Goal: Communication & Community: Answer question/provide support

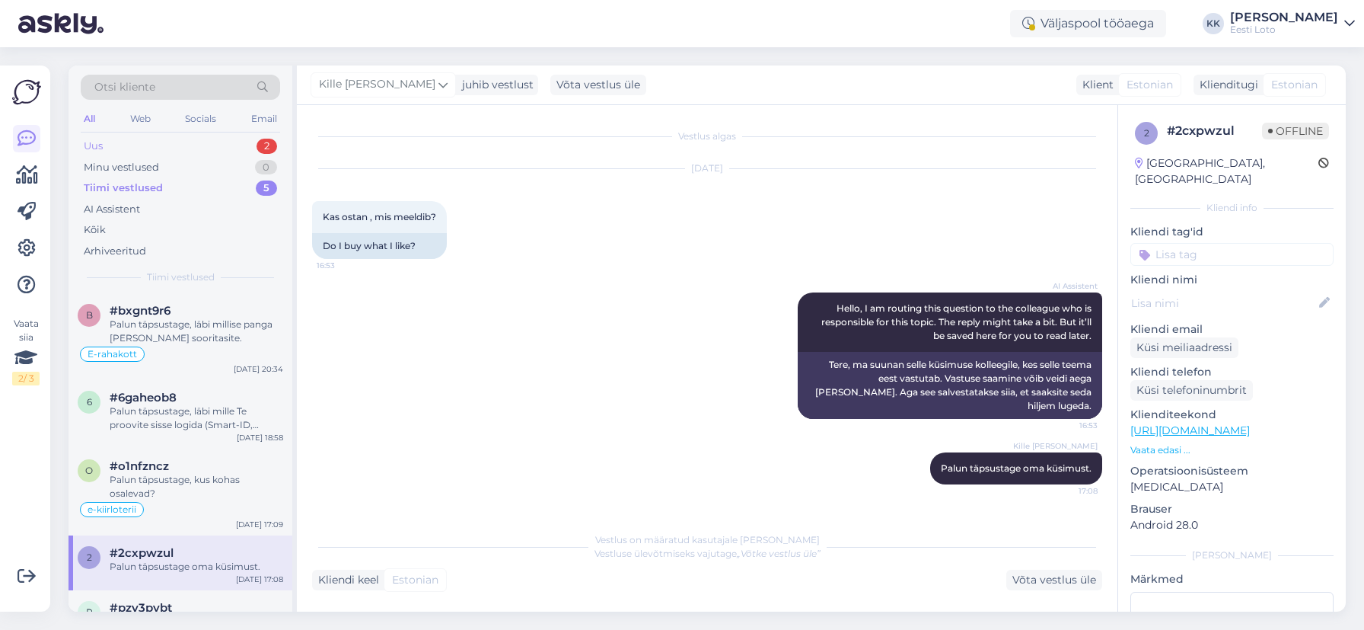
click at [152, 145] on div "Uus 2" at bounding box center [180, 145] width 199 height 21
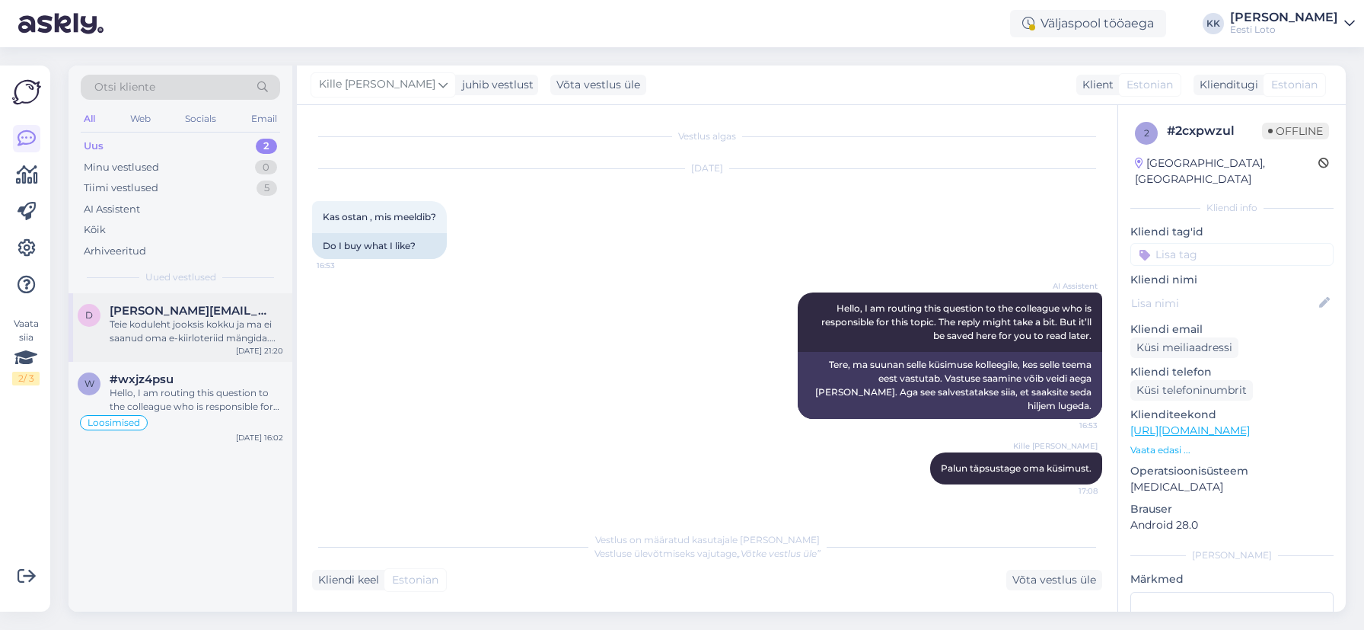
click at [190, 325] on div "Teie koduleht jooksis kokku ja ma ei saanud oma e-kiirloteriid mängida. Kaotasi…" at bounding box center [197, 330] width 174 height 27
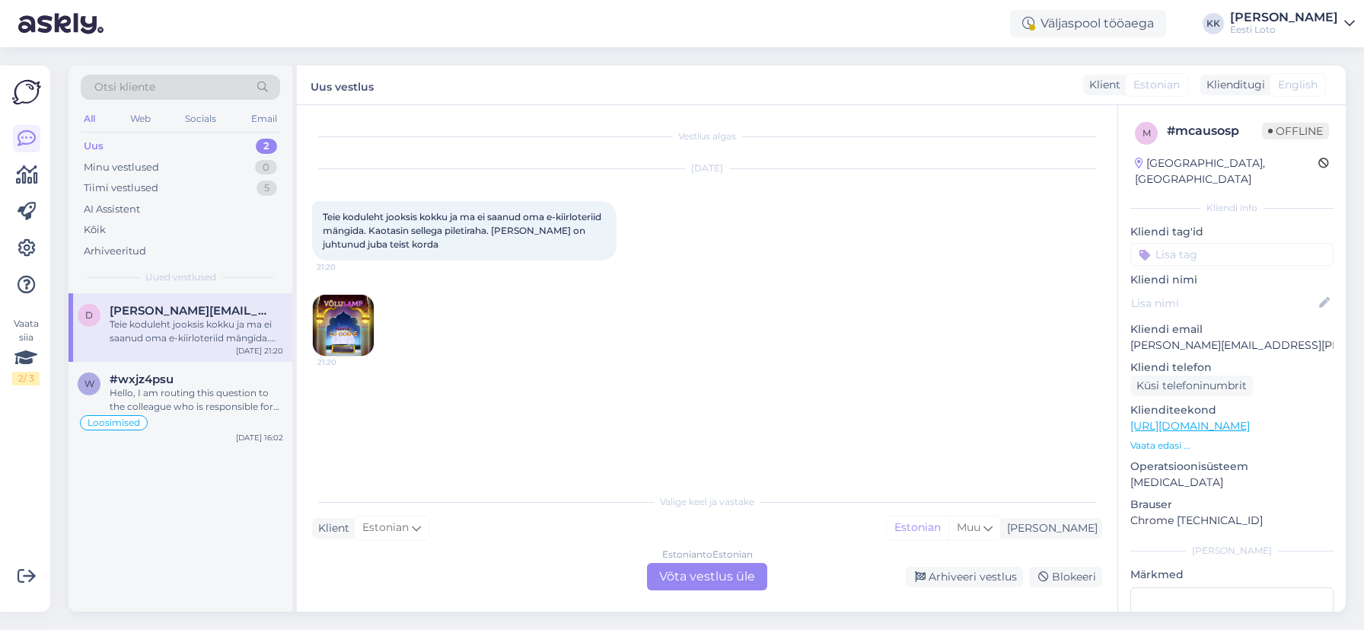
click at [1176, 337] on p "[PERSON_NAME][EMAIL_ADDRESS][PERSON_NAME][DOMAIN_NAME]" at bounding box center [1231, 345] width 203 height 16
drag, startPoint x: 704, startPoint y: 567, endPoint x: 687, endPoint y: 566, distance: 16.8
click at [704, 567] on div "Estonian to Estonian Võta vestlus üle" at bounding box center [707, 576] width 120 height 27
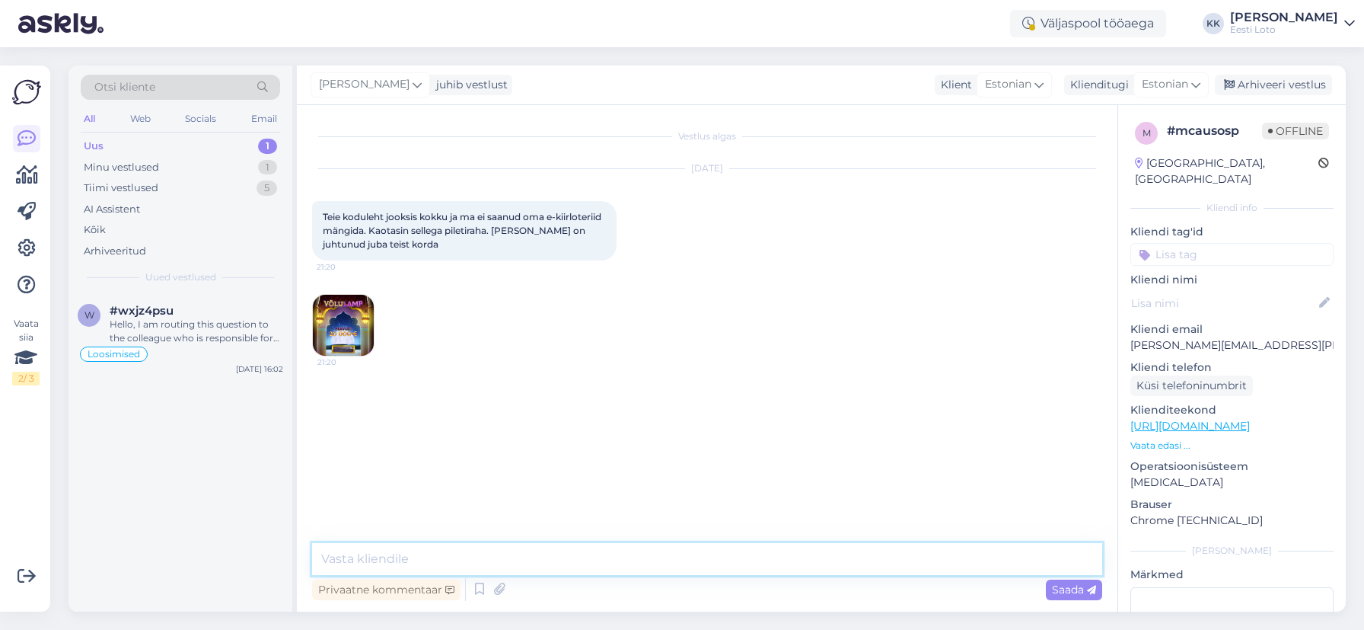
click at [617, 547] on textarea at bounding box center [707, 559] width 790 height 32
paste textarea "Tõrkega piletit on võimalik uuesti läbi mängida, valides Minu piletid – e-kiirl…"
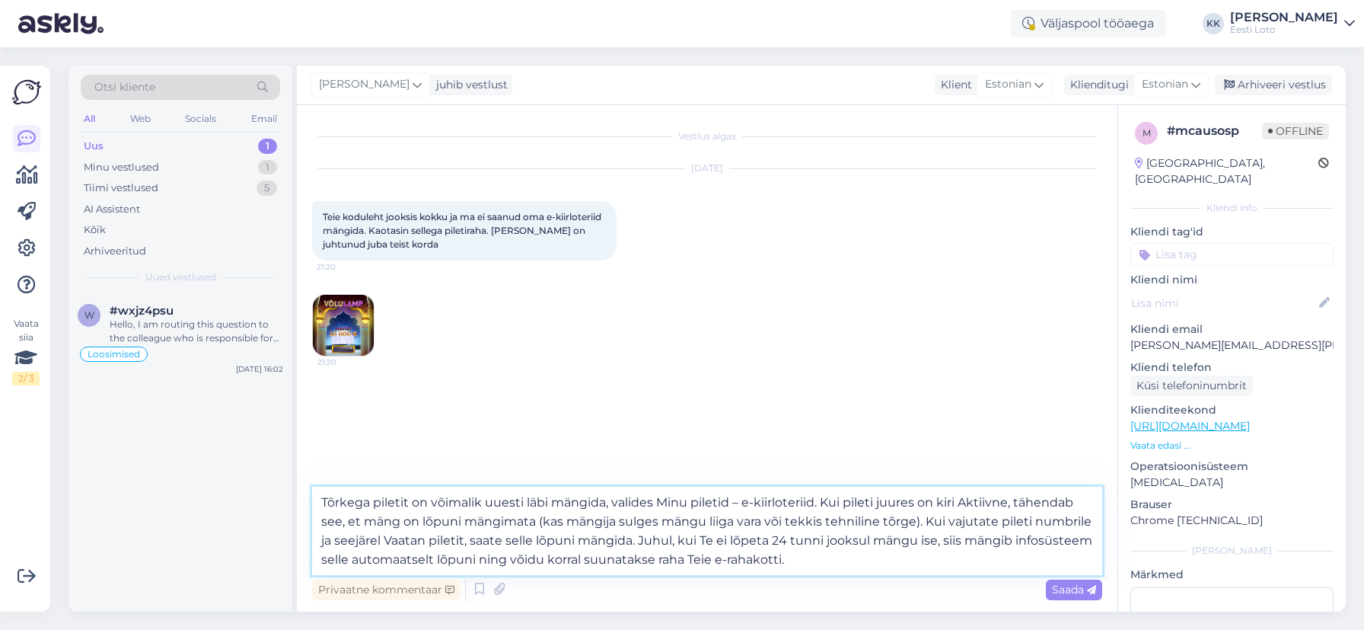
drag, startPoint x: 320, startPoint y: 499, endPoint x: 347, endPoint y: 496, distance: 27.5
click at [320, 499] on textarea "Tõrkega piletit on võimalik uuesti läbi mängida, valides Minu piletid – e-kiirl…" at bounding box center [707, 530] width 790 height 88
click at [353, 322] on img at bounding box center [343, 325] width 61 height 61
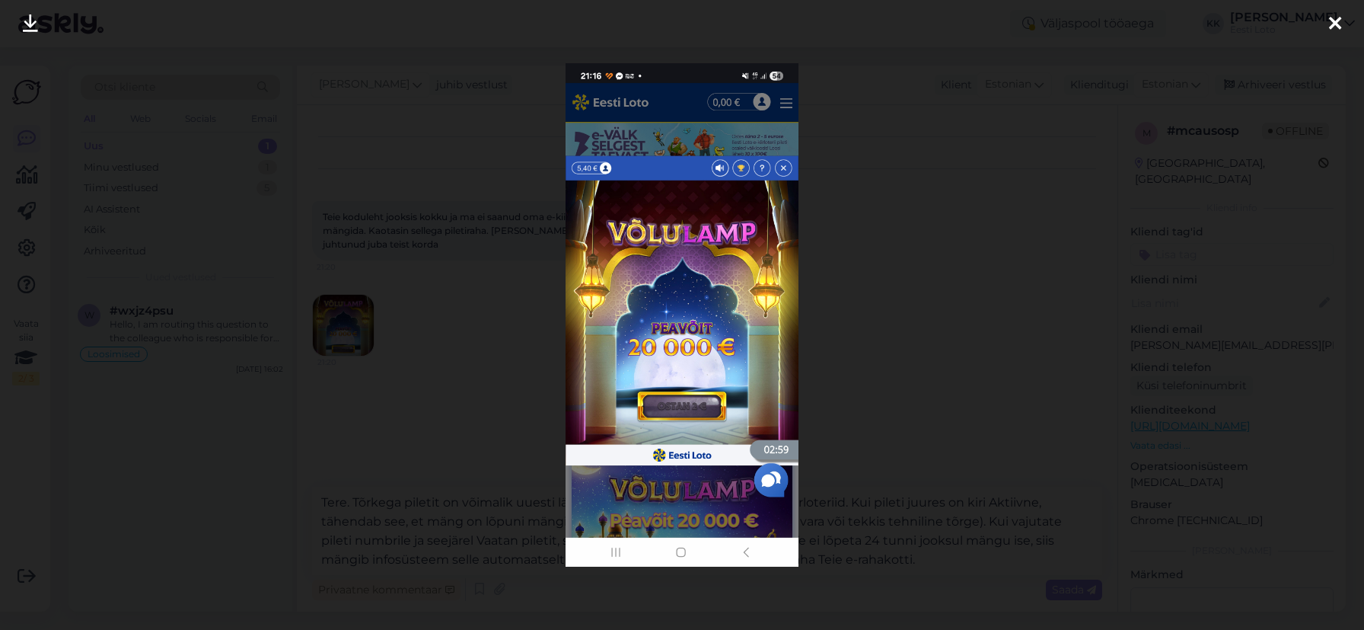
click at [1334, 24] on icon at bounding box center [1335, 24] width 12 height 20
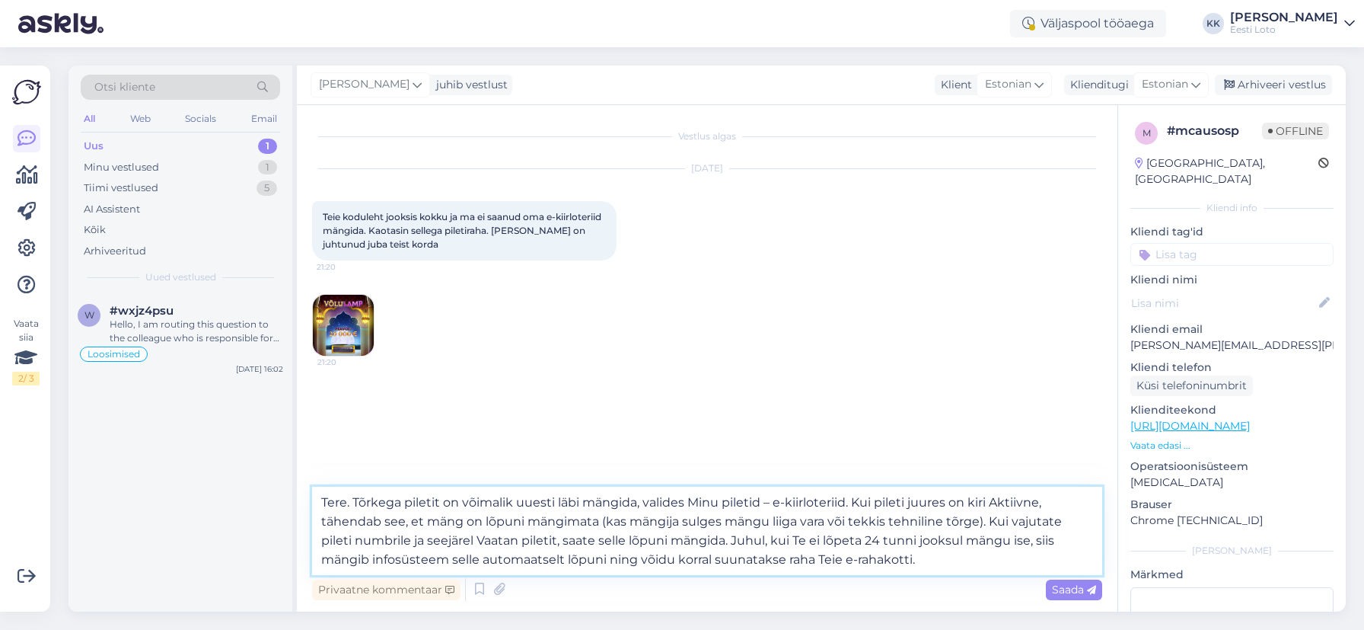
click at [947, 561] on textarea "Tere. Tõrkega piletit on võimalik uuesti läbi mängida, valides Minu piletid – e…" at bounding box center [707, 530] width 790 height 88
paste textarea "Palume vabandust tekkinud [PERSON_NAME] pärast."
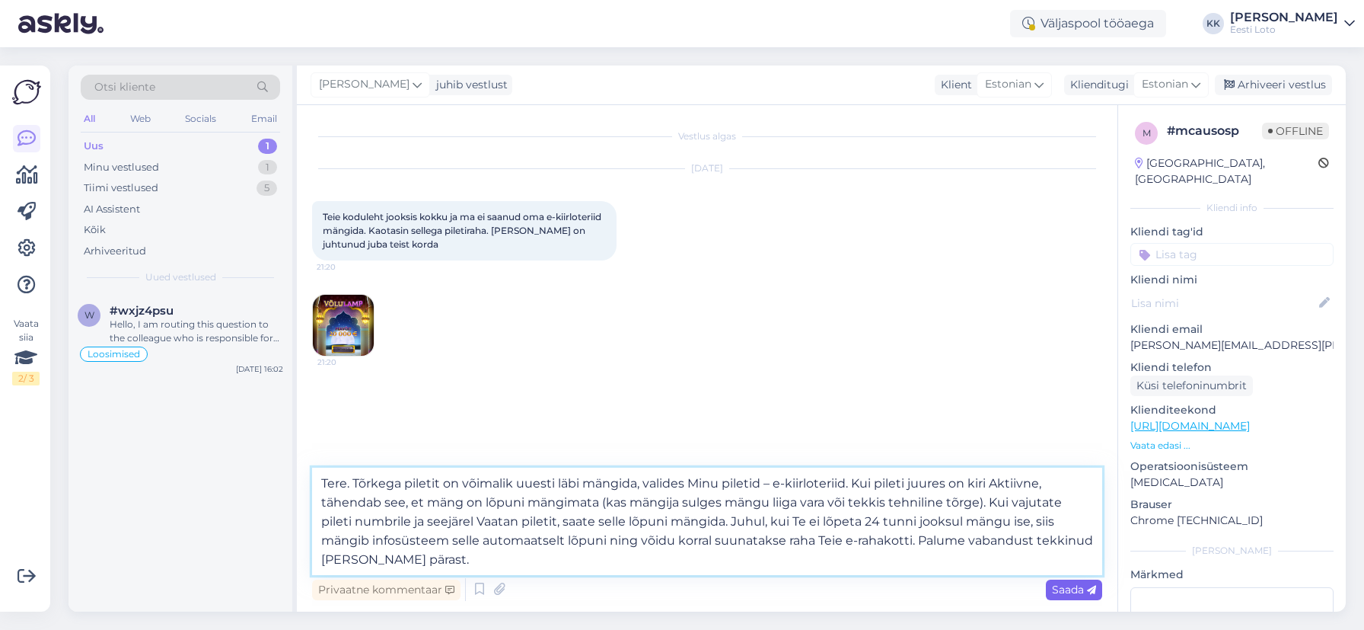
type textarea "Tere. Tõrkega piletit on võimalik uuesti läbi mängida, valides Minu piletid – e…"
click at [1068, 588] on span "Saada" at bounding box center [1074, 589] width 44 height 14
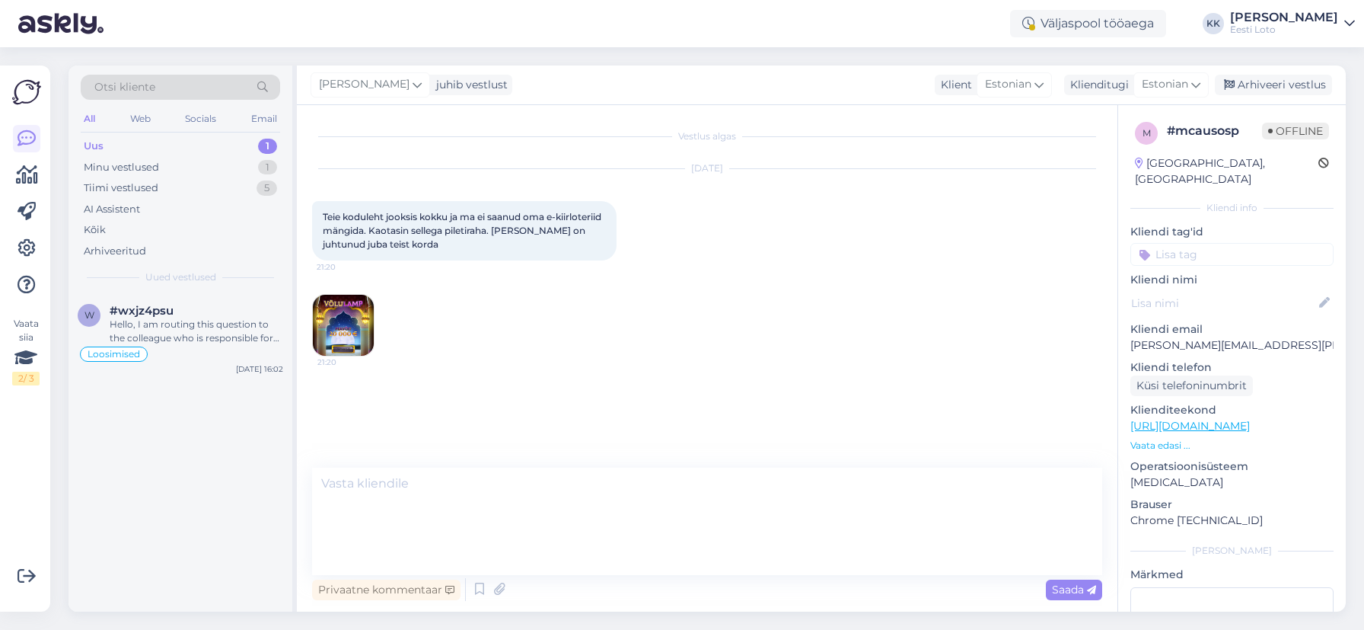
scroll to position [52, 0]
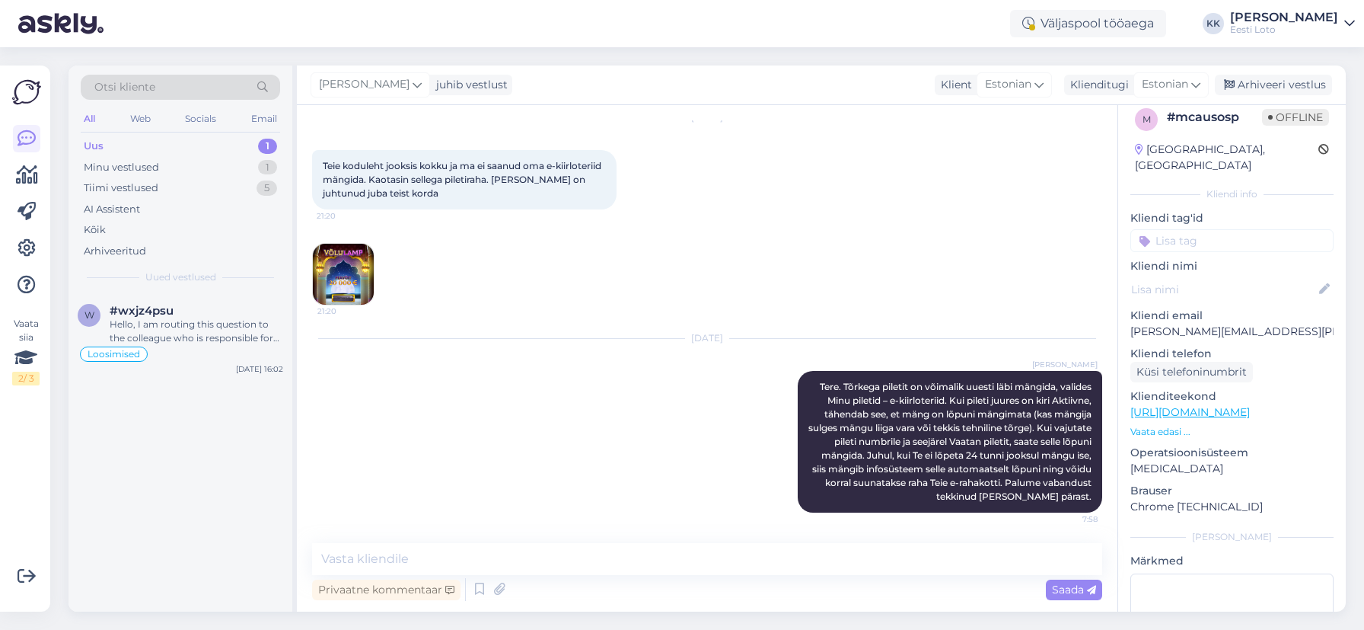
click at [1211, 229] on input at bounding box center [1231, 240] width 203 height 23
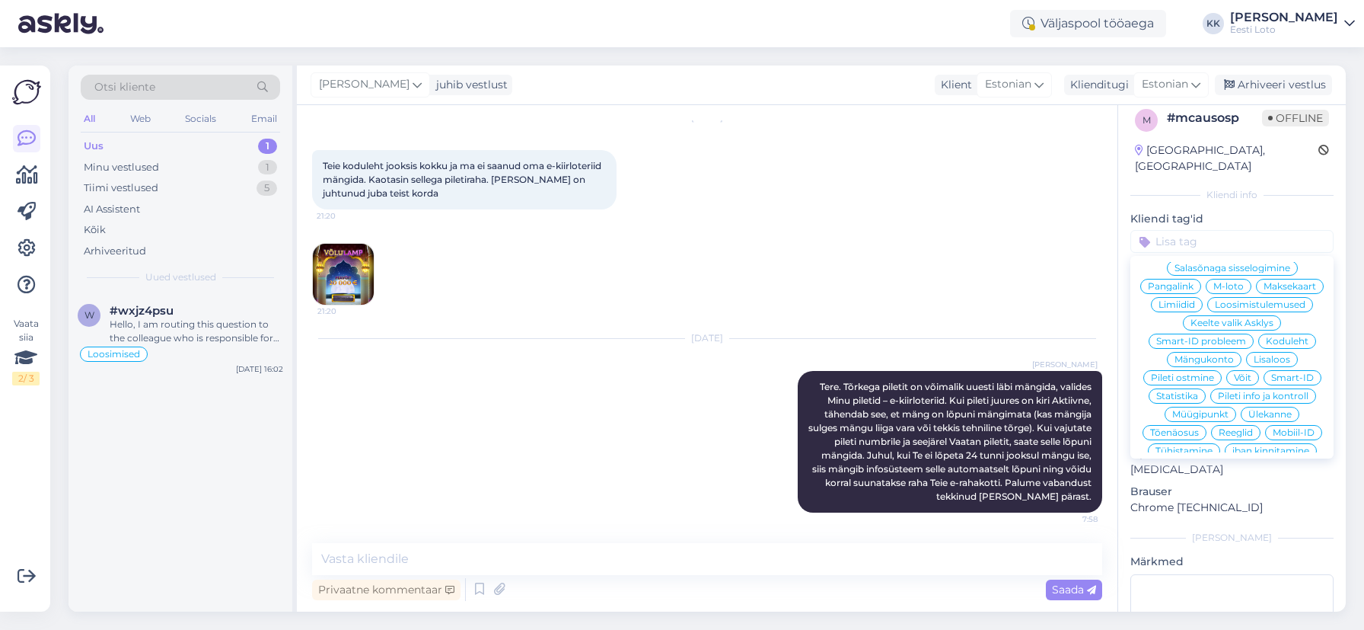
scroll to position [327, 0]
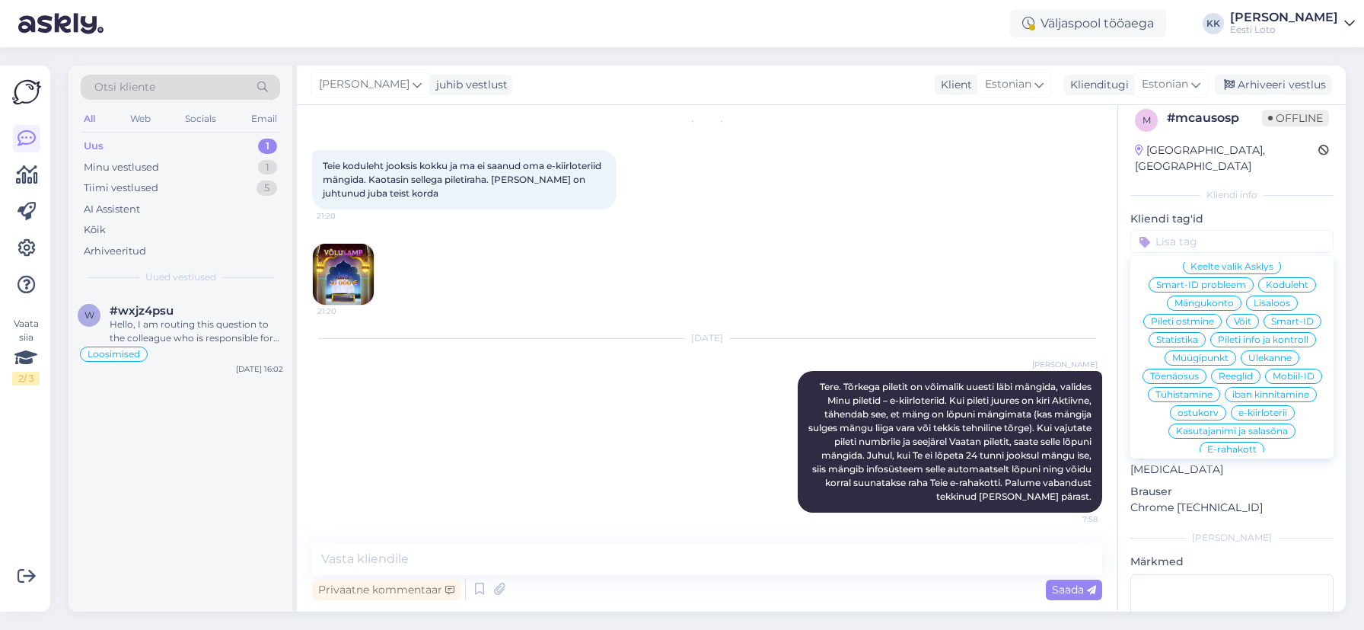
click at [1282, 408] on span "e-kiirloterii" at bounding box center [1263, 412] width 49 height 9
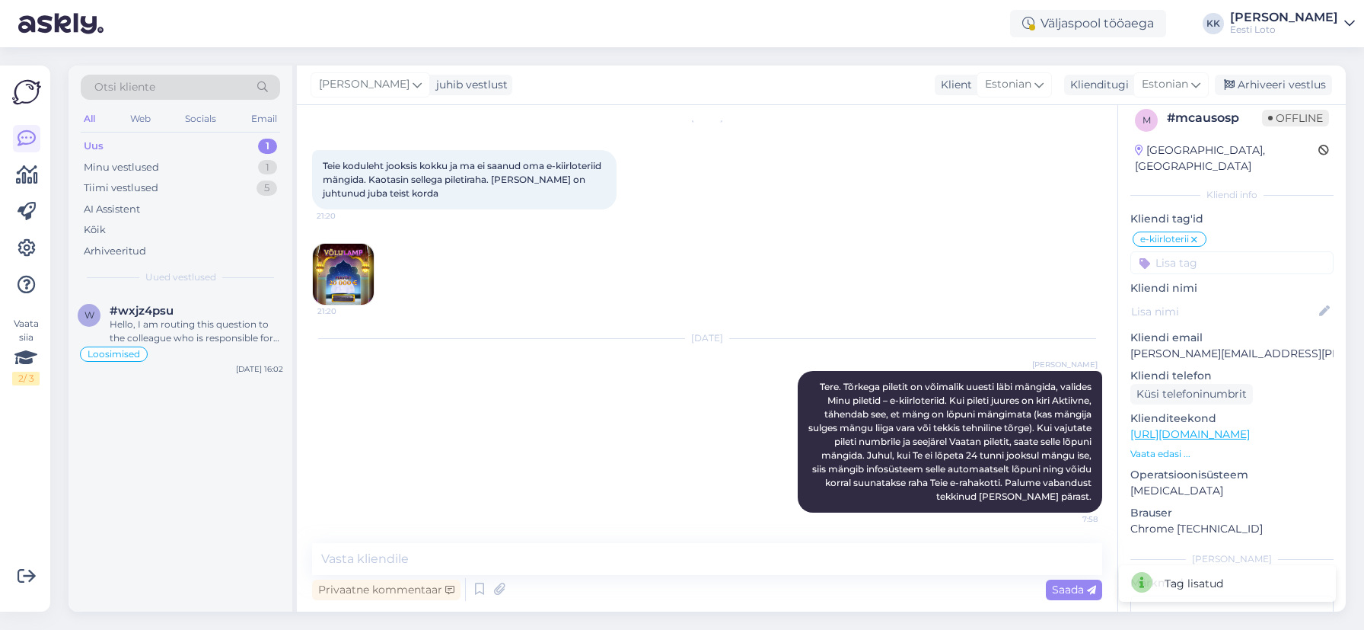
scroll to position [0, 0]
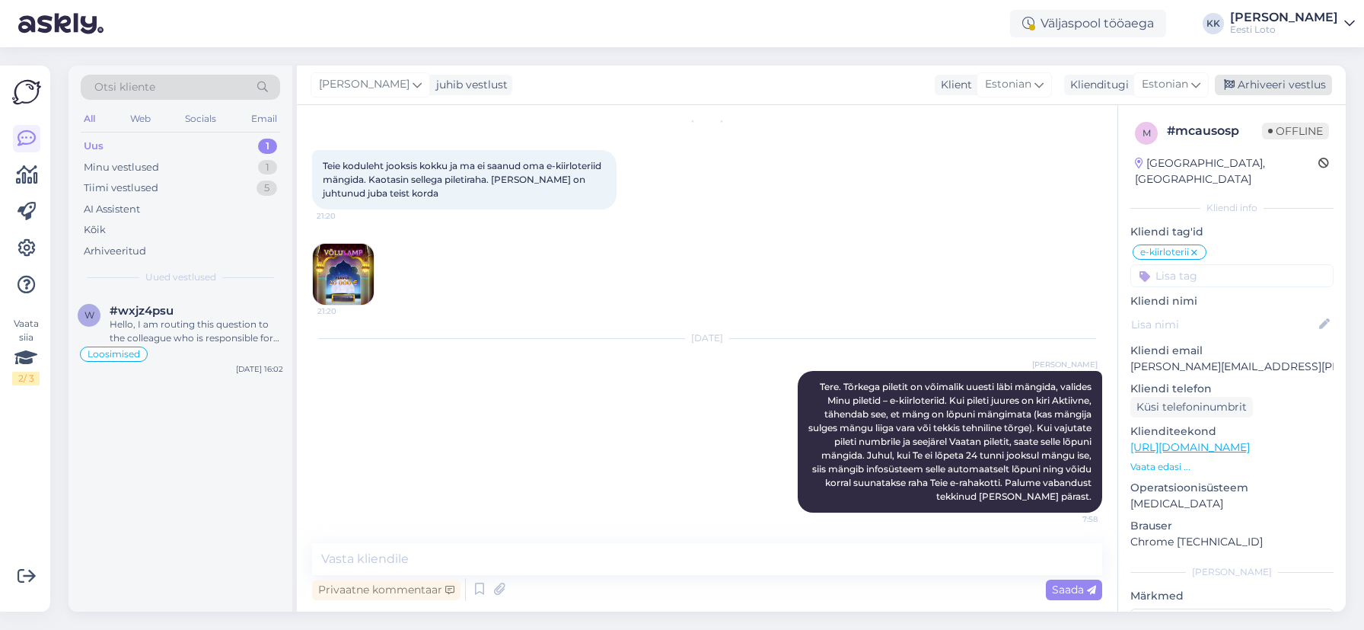
click at [1267, 93] on div "Arhiveeri vestlus" at bounding box center [1273, 85] width 117 height 21
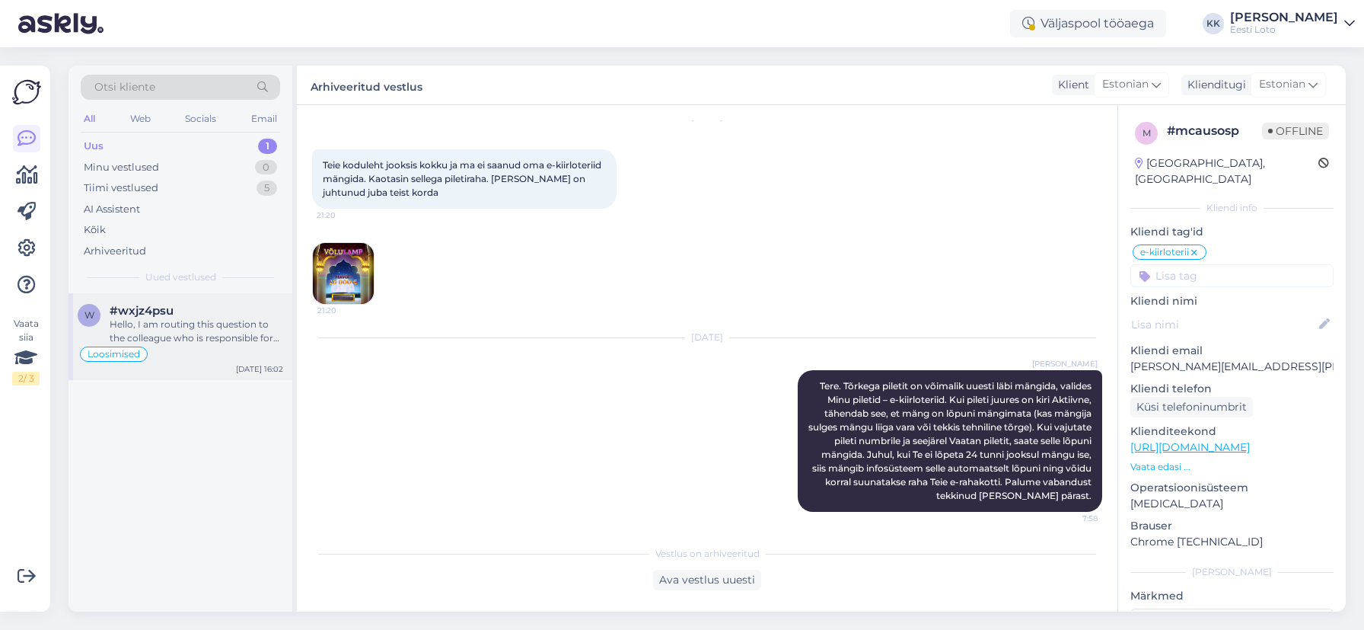
click at [174, 317] on div "#wxjz4psu" at bounding box center [197, 311] width 174 height 14
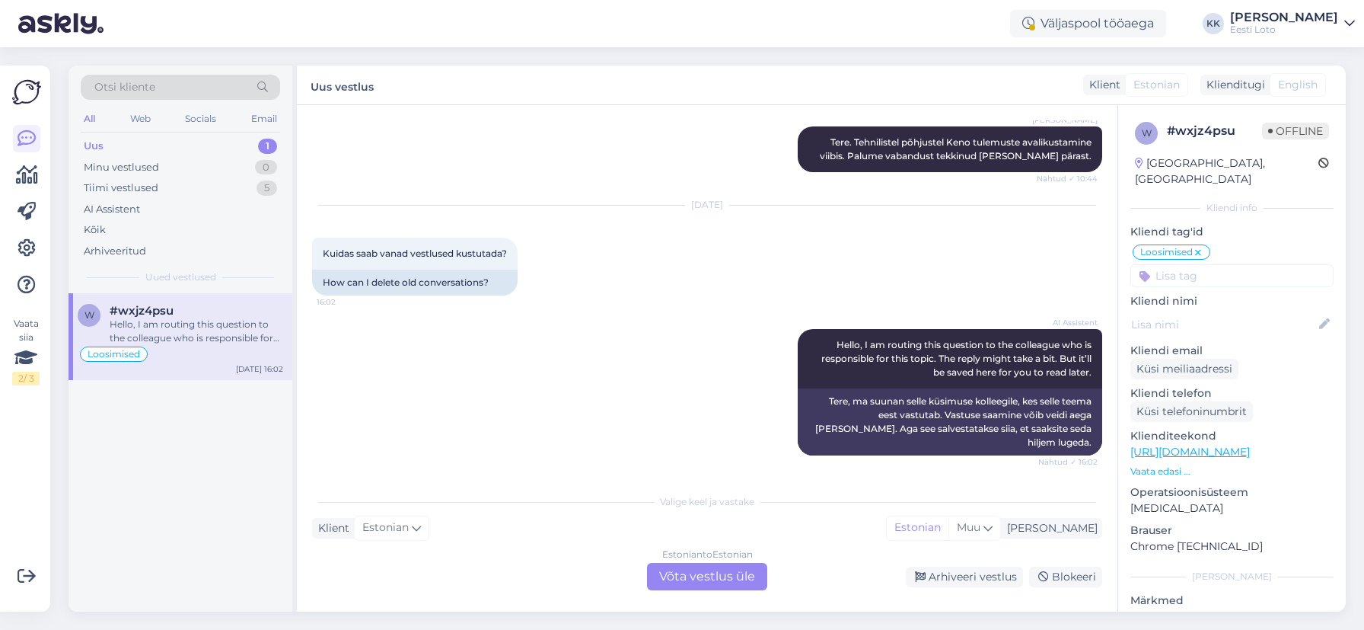
scroll to position [3272, 0]
click at [27, 279] on icon at bounding box center [27, 285] width 18 height 18
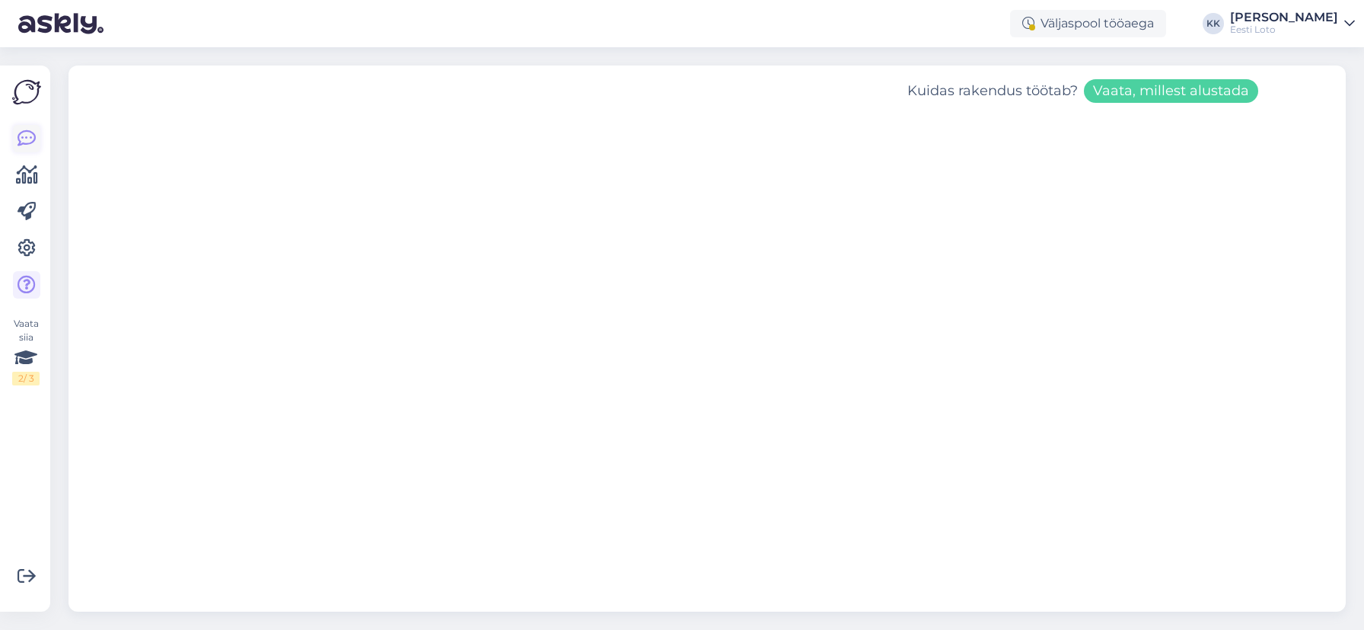
click at [28, 138] on icon at bounding box center [27, 138] width 18 height 18
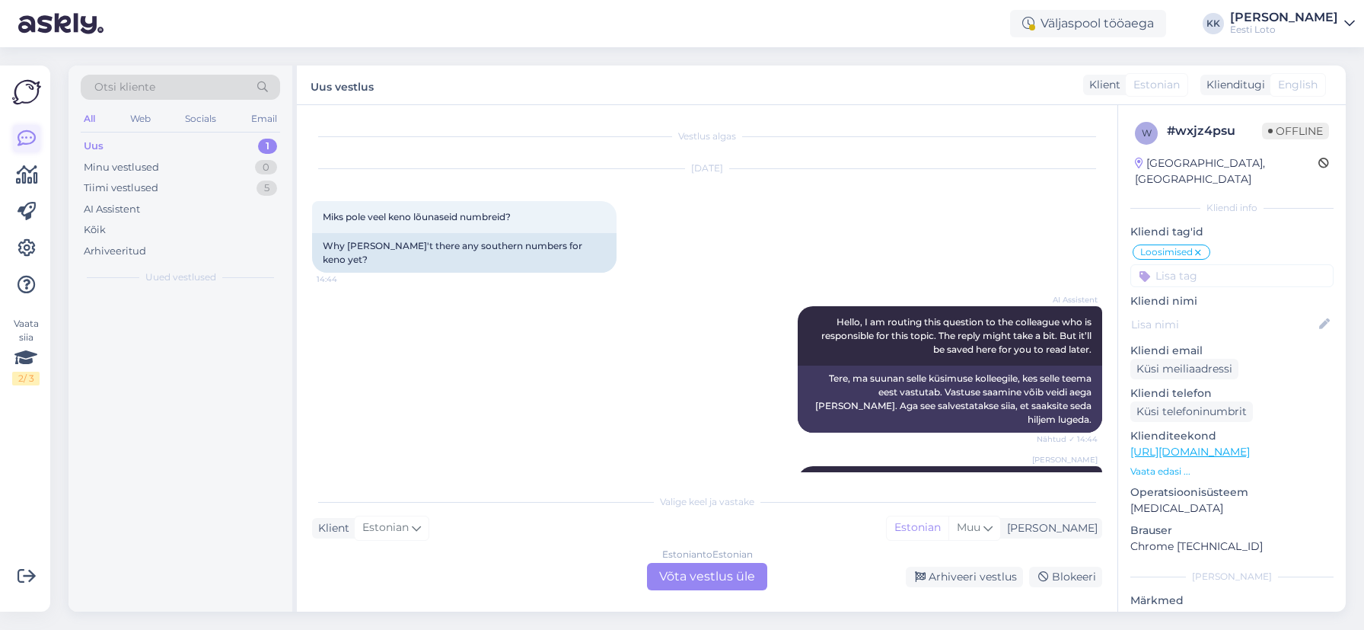
scroll to position [3272, 0]
